Goal: Information Seeking & Learning: Learn about a topic

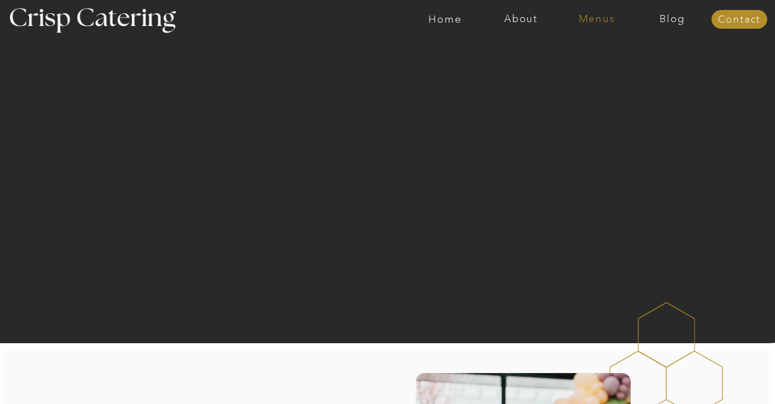
click at [603, 15] on nav "Menus" at bounding box center [597, 19] width 76 height 11
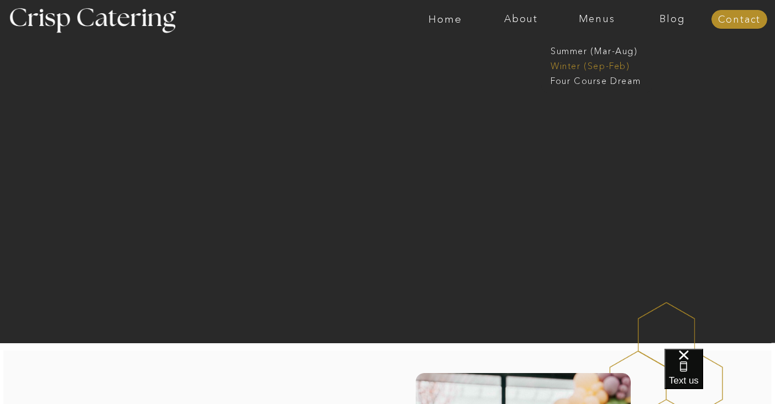
click at [594, 68] on nav "Winter (Sep-Feb)" at bounding box center [596, 65] width 91 height 11
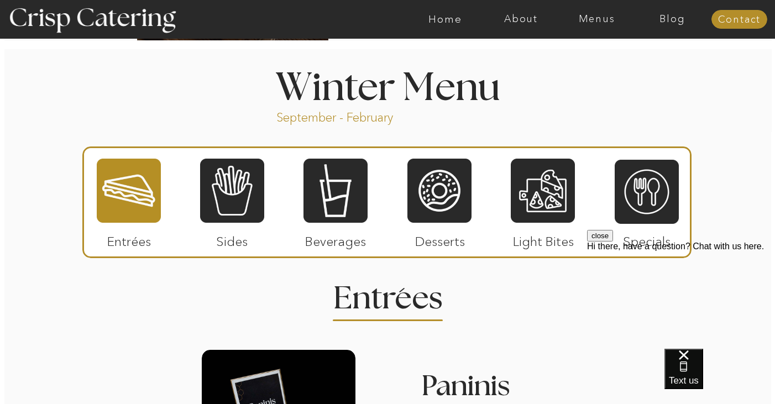
scroll to position [1183, 0]
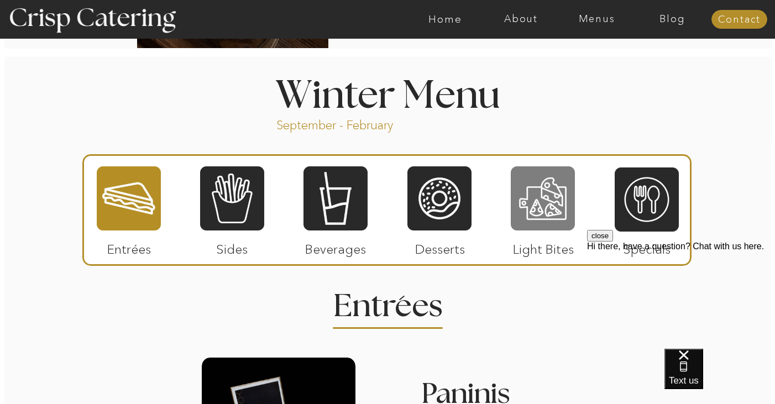
click at [556, 204] on div at bounding box center [543, 198] width 64 height 66
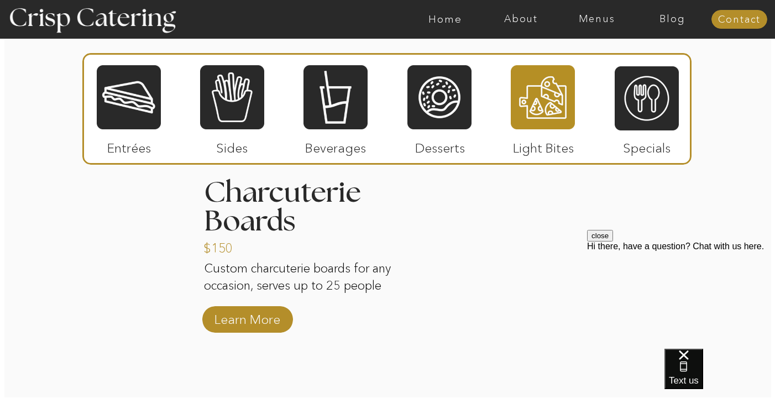
scroll to position [1402, 0]
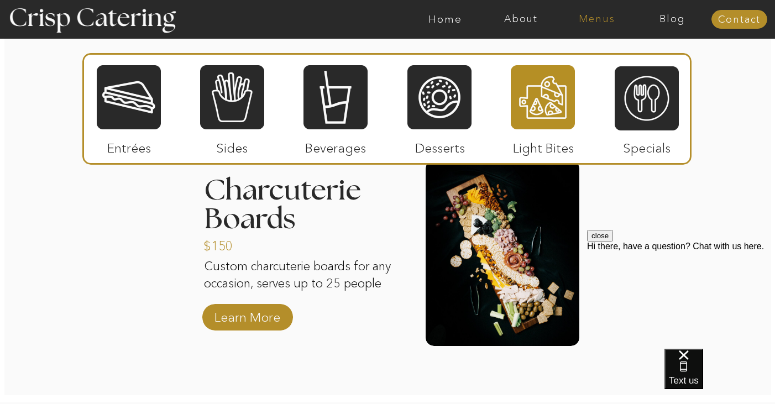
click at [602, 14] on nav "Menus" at bounding box center [597, 19] width 76 height 11
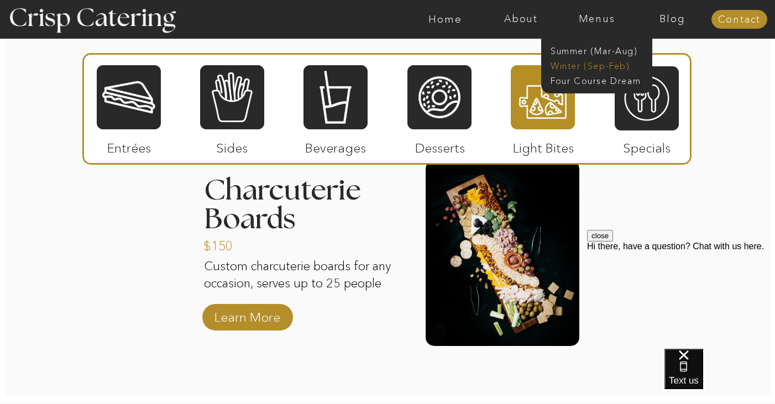
click at [577, 64] on nav "Winter (Sep-Feb)" at bounding box center [596, 65] width 91 height 11
click at [587, 67] on nav "Winter (Sep-Feb)" at bounding box center [596, 65] width 91 height 11
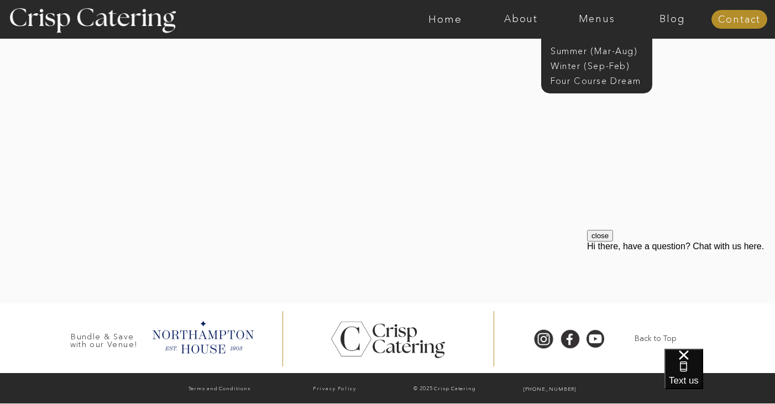
scroll to position [2224, 0]
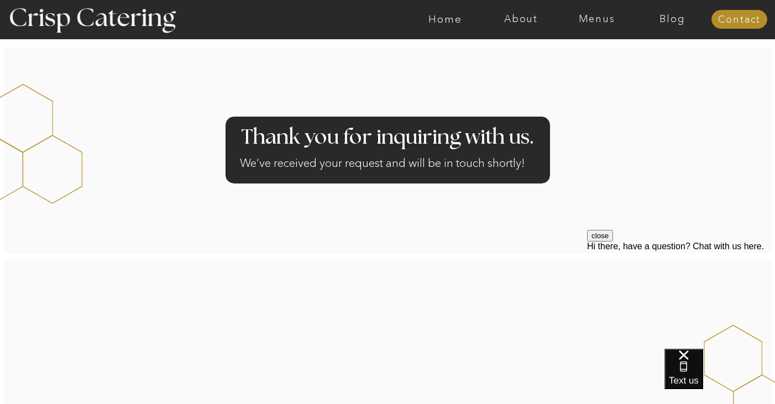
click at [443, 28] on div at bounding box center [431, 19] width 1754 height 39
click at [609, 17] on nav "Menus" at bounding box center [597, 19] width 76 height 11
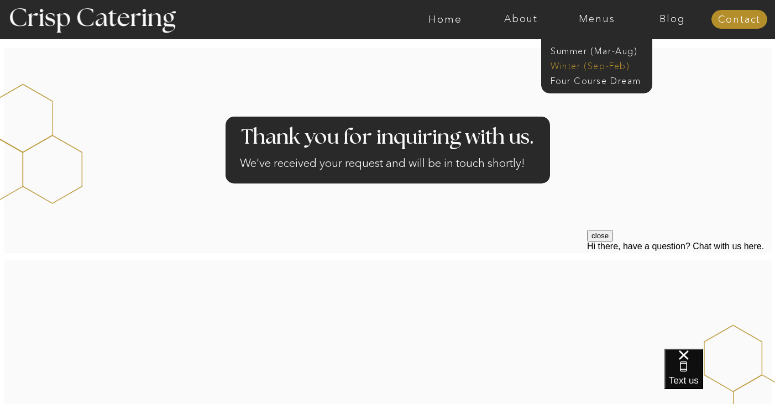
click at [591, 69] on nav "Winter (Sep-Feb)" at bounding box center [596, 65] width 91 height 11
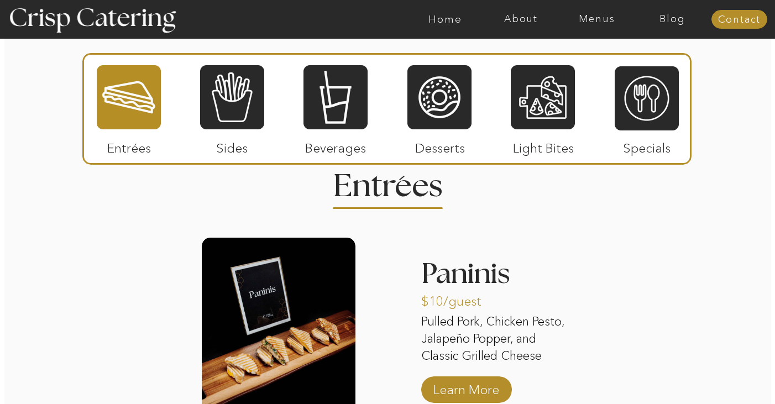
scroll to position [1301, 0]
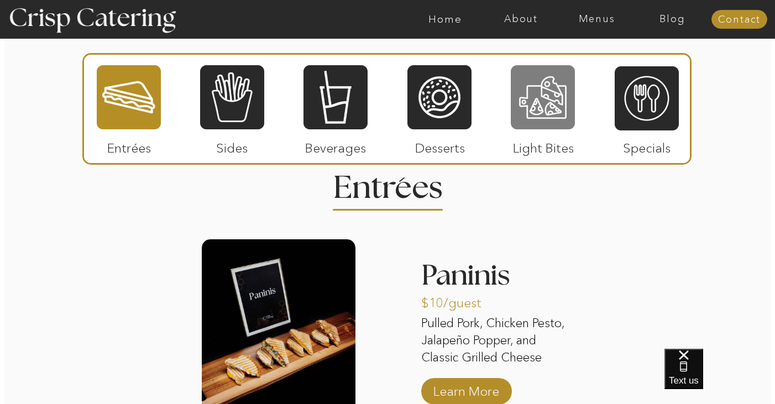
click at [553, 90] on div at bounding box center [543, 97] width 64 height 66
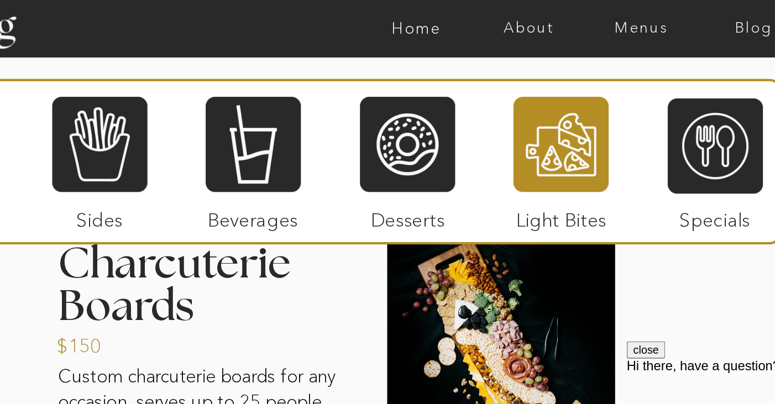
scroll to position [1414, 0]
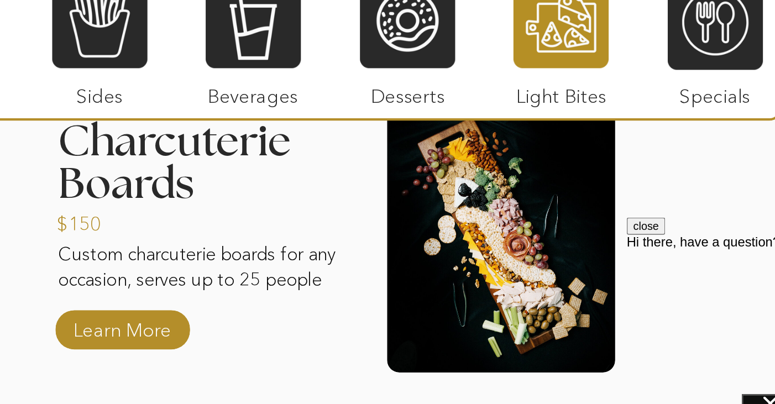
drag, startPoint x: 0, startPoint y: 72, endPoint x: 329, endPoint y: 212, distance: 357.6
click at [426, 212] on div at bounding box center [503, 242] width 154 height 186
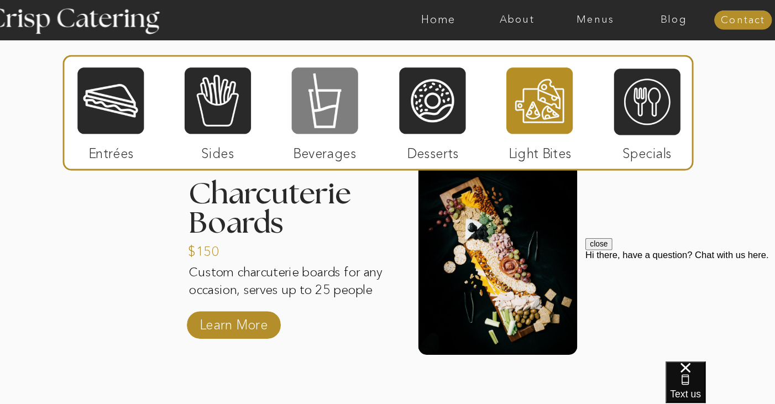
click at [324, 80] on div at bounding box center [336, 97] width 64 height 66
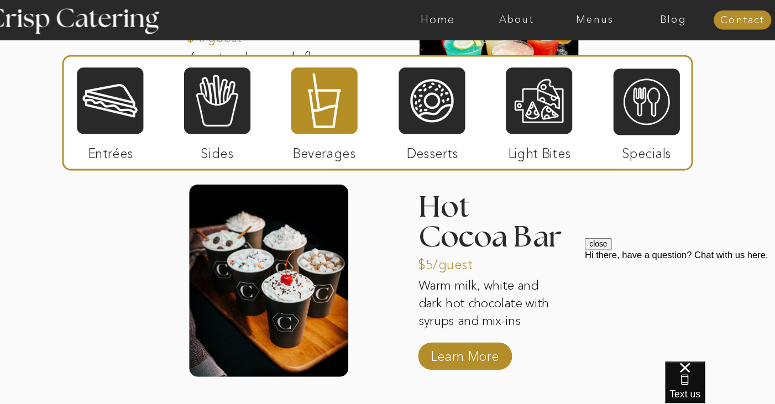
scroll to position [1797, 0]
